Goal: Information Seeking & Learning: Learn about a topic

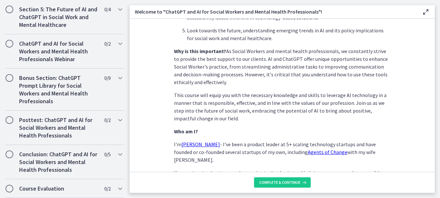
scroll to position [347, 0]
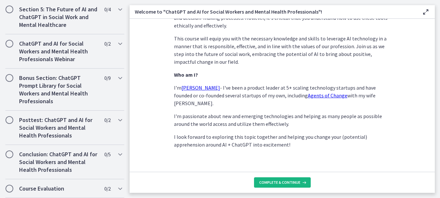
click at [266, 184] on span "Complete & continue" at bounding box center [279, 182] width 41 height 5
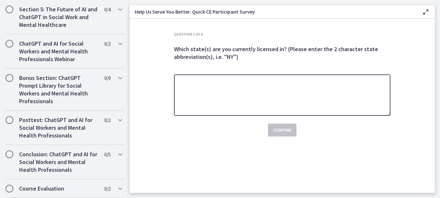
click at [251, 102] on textarea at bounding box center [282, 94] width 216 height 41
type textarea "**"
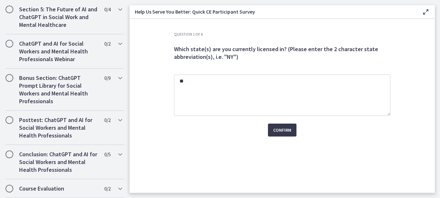
click at [356, 150] on div "Question 1 of 6 Which state(s) are you currently licensed in? (Please enter the…" at bounding box center [282, 112] width 227 height 161
click at [276, 131] on span "Confirm" at bounding box center [282, 130] width 18 height 8
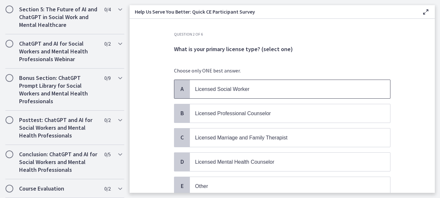
click at [238, 94] on span "Licensed Social Worker" at bounding box center [290, 89] width 200 height 18
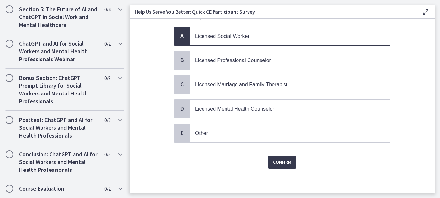
scroll to position [55, 0]
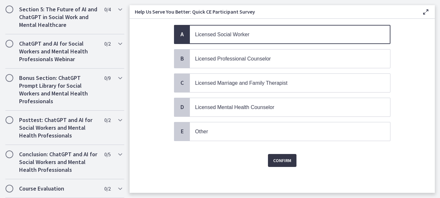
click at [280, 164] on span "Confirm" at bounding box center [282, 161] width 18 height 8
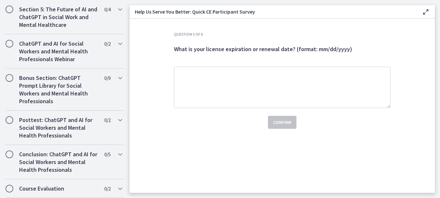
scroll to position [0, 0]
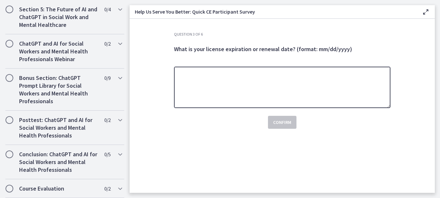
click at [262, 100] on textarea at bounding box center [282, 87] width 216 height 41
type textarea "**********"
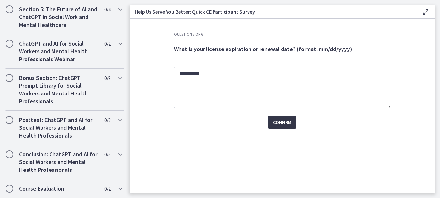
click at [282, 125] on span "Confirm" at bounding box center [282, 122] width 18 height 8
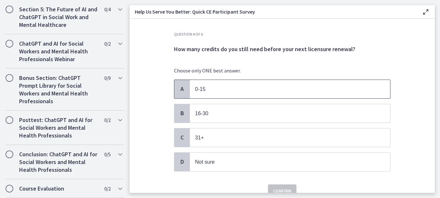
click at [262, 89] on p "0-15" at bounding box center [283, 89] width 177 height 8
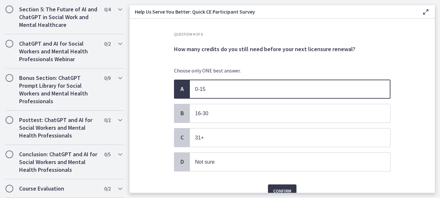
scroll to position [30, 0]
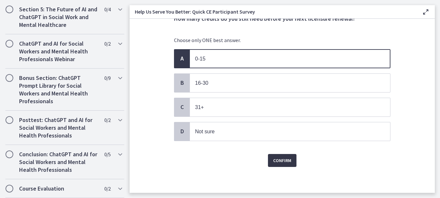
click at [273, 154] on button "Confirm" at bounding box center [282, 160] width 28 height 13
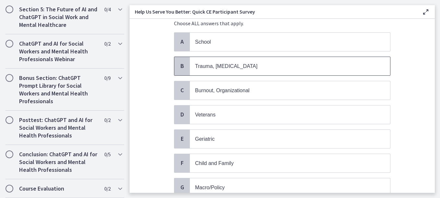
scroll to position [48, 0]
click at [296, 72] on span "Trauma, [MEDICAL_DATA]" at bounding box center [290, 65] width 200 height 18
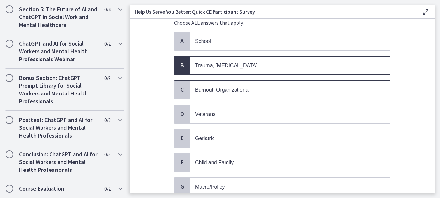
click at [296, 91] on p "Burnout, Organizational" at bounding box center [283, 90] width 177 height 8
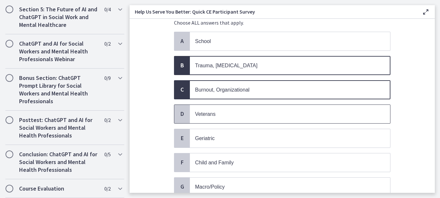
click at [290, 113] on p "Veterans" at bounding box center [283, 114] width 177 height 8
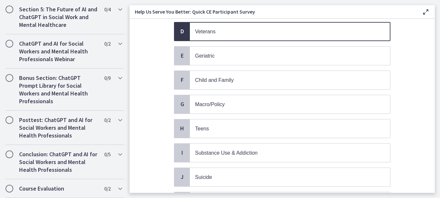
scroll to position [133, 0]
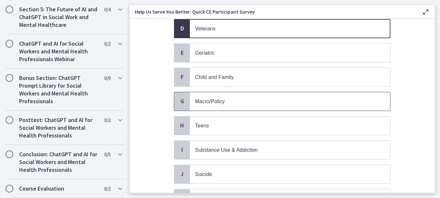
click at [286, 105] on p "Macro/Policy" at bounding box center [283, 101] width 177 height 8
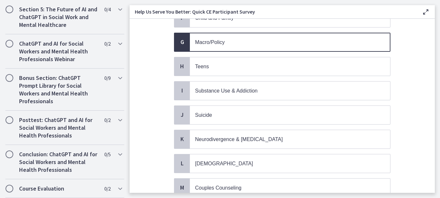
scroll to position [194, 0]
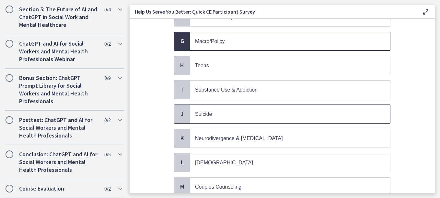
click at [281, 116] on p "Suicide" at bounding box center [283, 114] width 177 height 8
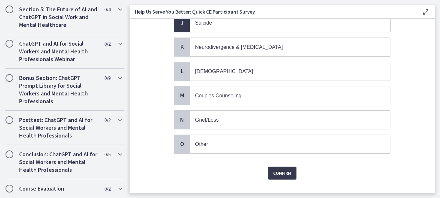
scroll to position [297, 0]
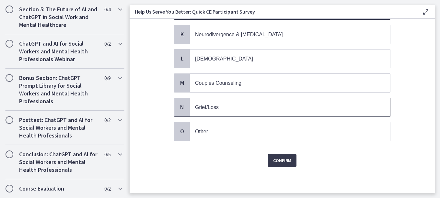
click at [282, 111] on span "Grief/Loss" at bounding box center [290, 107] width 200 height 18
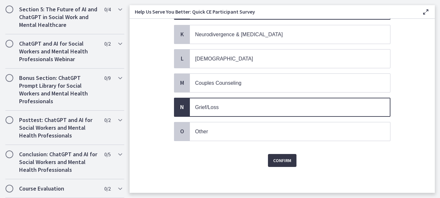
click at [273, 160] on span "Confirm" at bounding box center [282, 161] width 18 height 8
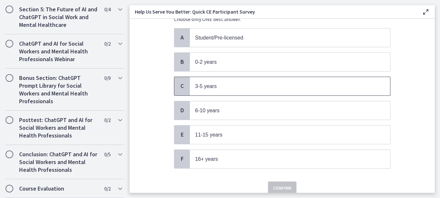
scroll to position [52, 0]
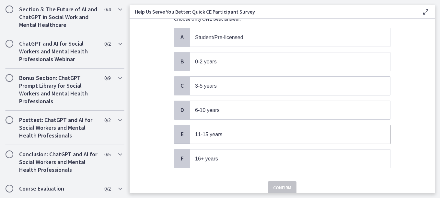
click at [256, 139] on span "11-15 years" at bounding box center [290, 134] width 200 height 18
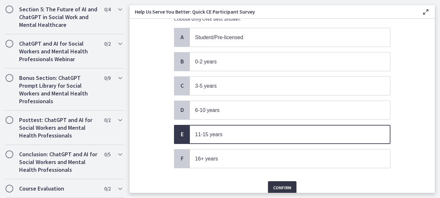
click at [277, 187] on span "Confirm" at bounding box center [282, 188] width 18 height 8
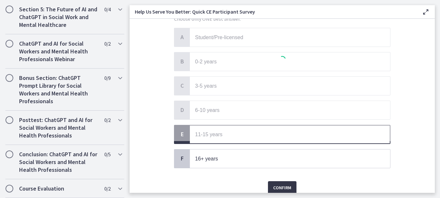
scroll to position [0, 0]
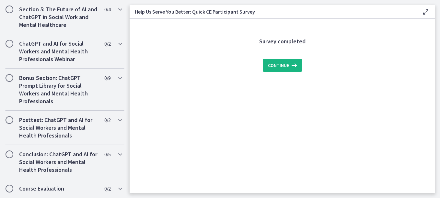
click at [292, 63] on icon at bounding box center [293, 65] width 9 height 8
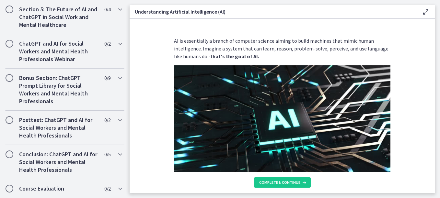
scroll to position [368, 0]
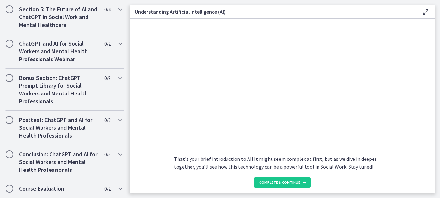
scroll to position [323, 0]
